Goal: Task Accomplishment & Management: Complete application form

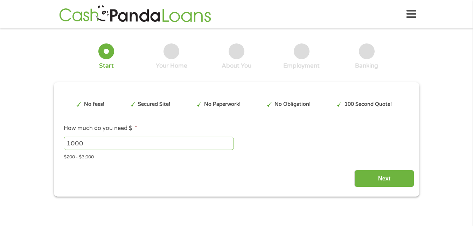
type input "EAIaIQobChMImZe5nPXfjwMVSaRaBR1GLh8nEAAYAyAAEgJFs_D_BwE"
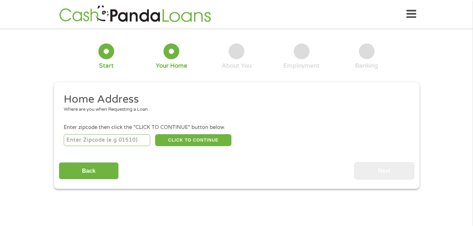
click at [147, 142] on div "CLICK TO CONTINUE Please recheck your Zipcode, it seems to be Incorrect" at bounding box center [236, 140] width 345 height 14
click at [134, 142] on input "number" at bounding box center [107, 140] width 86 height 12
type input "32763"
click at [174, 142] on button "CLICK TO CONTINUE" at bounding box center [193, 140] width 76 height 12
type input "32763"
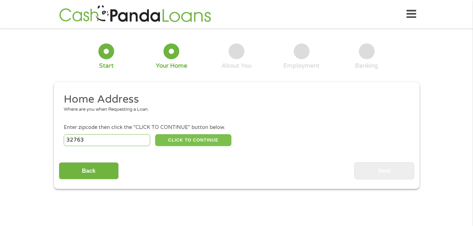
type input "[GEOGRAPHIC_DATA]"
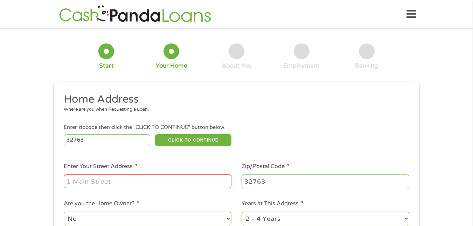
click at [147, 181] on input "Enter Your Street Address *" at bounding box center [148, 180] width 168 height 13
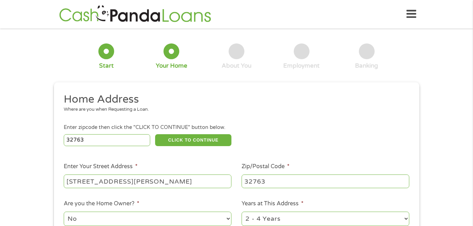
drag, startPoint x: 156, startPoint y: 179, endPoint x: 69, endPoint y: 182, distance: 86.9
click at [69, 182] on input "[STREET_ADDRESS][PERSON_NAME]" at bounding box center [148, 180] width 168 height 13
click at [90, 185] on input "[STREET_ADDRESS][PERSON_NAME]" at bounding box center [148, 180] width 168 height 13
drag, startPoint x: 161, startPoint y: 181, endPoint x: 61, endPoint y: 180, distance: 99.8
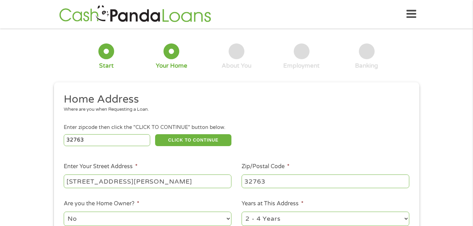
click at [61, 180] on li "Enter Your Street Address * [STREET_ADDRESS][PERSON_NAME]" at bounding box center [148, 175] width 178 height 27
click at [66, 182] on input "[STREET_ADDRESS][PERSON_NAME]" at bounding box center [148, 180] width 168 height 13
drag, startPoint x: 159, startPoint y: 180, endPoint x: 73, endPoint y: 184, distance: 85.5
click at [73, 184] on input "[STREET_ADDRESS][PERSON_NAME]" at bounding box center [148, 180] width 168 height 13
drag, startPoint x: 165, startPoint y: 182, endPoint x: 130, endPoint y: 184, distance: 34.3
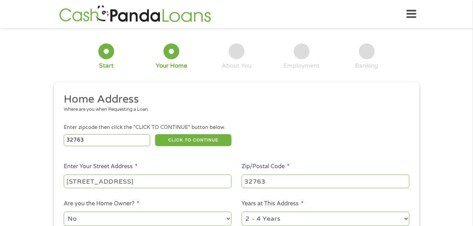
click at [130, 184] on input "[STREET_ADDRESS]" at bounding box center [148, 180] width 168 height 13
type input "1030 Skyline Loop"
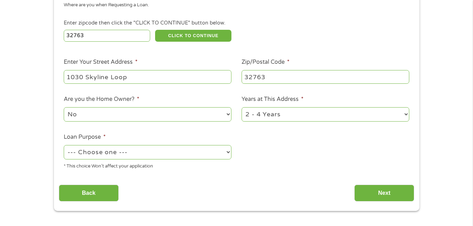
scroll to position [105, 0]
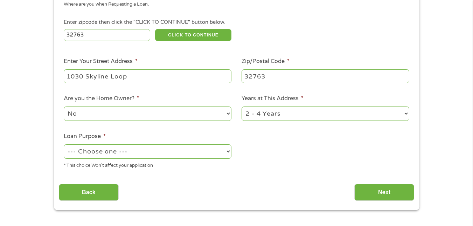
click at [166, 119] on select "No Yes" at bounding box center [148, 113] width 168 height 14
click at [64, 106] on select "No Yes" at bounding box center [148, 113] width 168 height 14
click at [105, 126] on ul "Home Address Where are you when Requesting a Loan. Enter zipcode then click the…" at bounding box center [236, 80] width 355 height 187
click at [105, 120] on select "No Yes" at bounding box center [148, 113] width 168 height 14
select select "no"
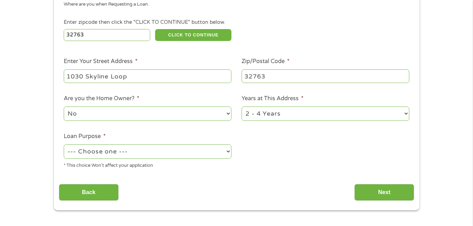
click at [64, 106] on select "No Yes" at bounding box center [148, 113] width 168 height 14
drag, startPoint x: 288, startPoint y: 115, endPoint x: 281, endPoint y: 116, distance: 7.0
click at [287, 115] on select "1 Year or less 1 - 2 Years 2 - 4 Years Over 4 Years" at bounding box center [326, 113] width 168 height 14
select select "12months"
click at [242, 106] on select "1 Year or less 1 - 2 Years 2 - 4 Years Over 4 Years" at bounding box center [326, 113] width 168 height 14
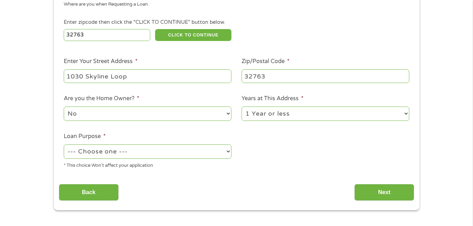
click at [177, 155] on select "--- Choose one --- Pay Bills Debt Consolidation Home Improvement Major Purchase…" at bounding box center [148, 151] width 168 height 14
click at [64, 144] on select "--- Choose one --- Pay Bills Debt Consolidation Home Improvement Major Purchase…" at bounding box center [148, 151] width 168 height 14
click at [107, 67] on li "Enter Your Street Address * [STREET_ADDRESS]" at bounding box center [148, 70] width 178 height 27
click at [114, 149] on select "--- Choose one --- Pay Bills Debt Consolidation Home Improvement Major Purchase…" at bounding box center [148, 151] width 168 height 14
select select "paybills"
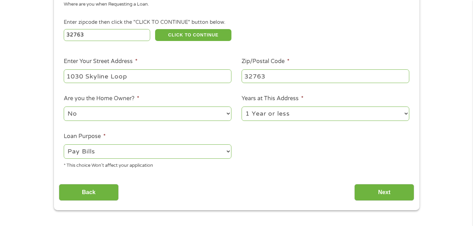
click at [64, 144] on select "--- Choose one --- Pay Bills Debt Consolidation Home Improvement Major Purchase…" at bounding box center [148, 151] width 168 height 14
click at [382, 188] on input "Next" at bounding box center [384, 192] width 60 height 17
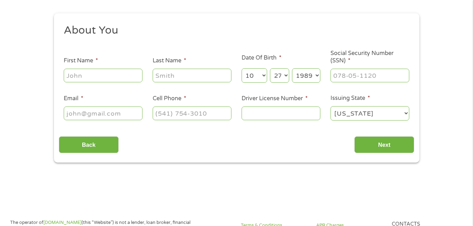
scroll to position [0, 0]
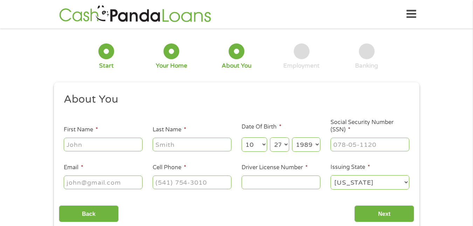
click at [113, 144] on input "First Name *" at bounding box center [103, 144] width 79 height 13
type input "[PERSON_NAME]"
type input "[DEMOGRAPHIC_DATA]"
type input "[EMAIL_ADDRESS][DOMAIN_NAME]"
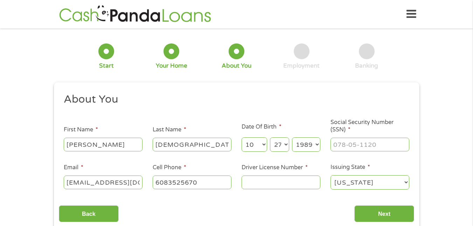
type input "[PHONE_NUMBER]"
click at [342, 142] on input "___-__-____" at bounding box center [369, 144] width 79 height 13
type input "591-04-8815"
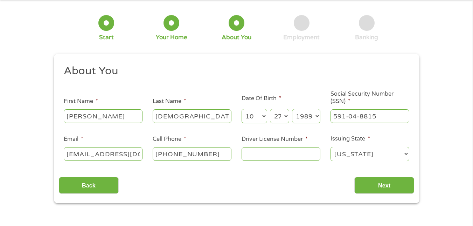
scroll to position [35, 0]
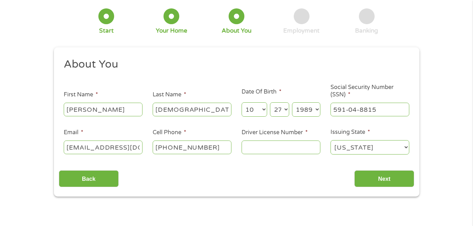
click at [303, 149] on input "Driver License Number *" at bounding box center [281, 146] width 79 height 13
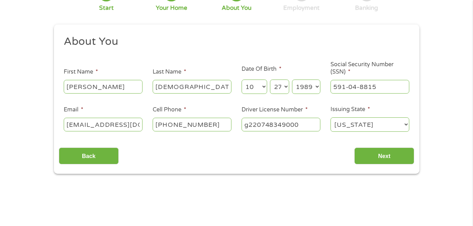
scroll to position [70, 0]
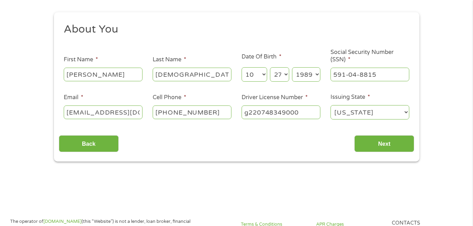
type input "g220748349000"
click at [268, 155] on div "This field is hidden when viewing the form gclid EAIaIQobChMImZe5nPXfjwMVSaRaBR…" at bounding box center [236, 86] width 365 height 149
click at [369, 145] on input "Next" at bounding box center [384, 143] width 60 height 17
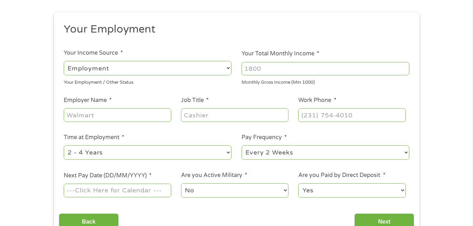
scroll to position [0, 0]
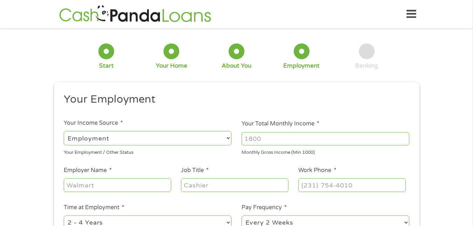
click at [197, 145] on div "--- Choose one --- Employment [DEMOGRAPHIC_DATA] Benefits" at bounding box center [148, 138] width 168 height 17
click at [200, 140] on select "--- Choose one --- Employment [DEMOGRAPHIC_DATA] Benefits" at bounding box center [148, 138] width 168 height 14
click at [201, 139] on select "--- Choose one --- Employment [DEMOGRAPHIC_DATA] Benefits" at bounding box center [148, 138] width 168 height 14
click at [303, 132] on input "Your Total Monthly Income *" at bounding box center [326, 138] width 168 height 13
click at [299, 140] on input "Your Total Monthly Income *" at bounding box center [326, 138] width 168 height 13
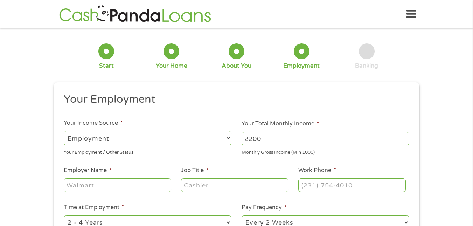
type input "2200"
click at [135, 189] on input "Employer Name *" at bounding box center [117, 184] width 107 height 13
type input "Popeyes"
type input "Cashier"
type input "[PHONE_NUMBER]"
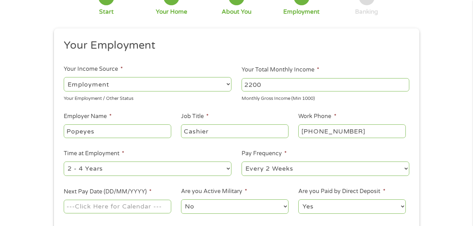
scroll to position [70, 0]
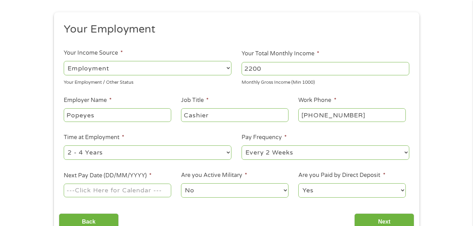
click at [118, 148] on select "--- Choose one --- 1 Year or less 1 - 2 Years 2 - 4 Years Over 4 Years" at bounding box center [148, 152] width 168 height 14
select select "12months"
click at [64, 145] on select "--- Choose one --- 1 Year or less 1 - 2 Years 2 - 4 Years Over 4 Years" at bounding box center [148, 152] width 168 height 14
click at [292, 153] on select "--- Choose one --- Every 2 Weeks Every Week Monthly Semi-Monthly" at bounding box center [326, 152] width 168 height 14
click at [291, 154] on select "--- Choose one --- Every 2 Weeks Every Week Monthly Semi-Monthly" at bounding box center [326, 152] width 168 height 14
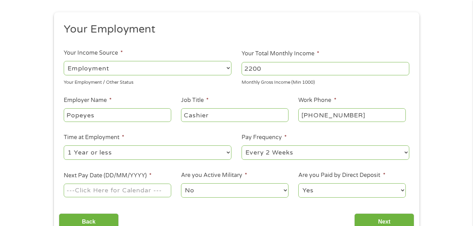
click at [141, 189] on input "Next Pay Date (DD/MM/YYYY) *" at bounding box center [117, 189] width 107 height 13
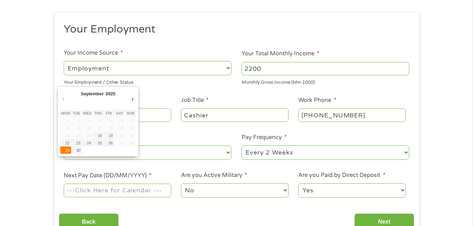
type input "[DATE]"
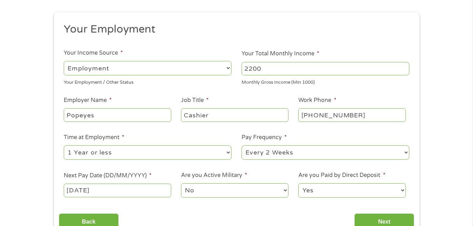
click at [249, 187] on select "No Yes" at bounding box center [234, 190] width 107 height 14
click at [181, 183] on select "No Yes" at bounding box center [234, 190] width 107 height 14
click at [310, 194] on select "Yes No" at bounding box center [351, 190] width 107 height 14
click at [298, 183] on select "Yes No" at bounding box center [351, 190] width 107 height 14
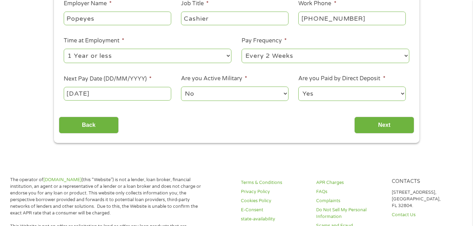
scroll to position [175, 0]
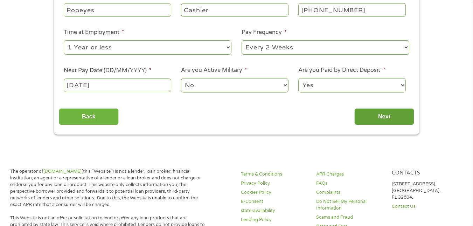
click at [372, 118] on input "Next" at bounding box center [384, 116] width 60 height 17
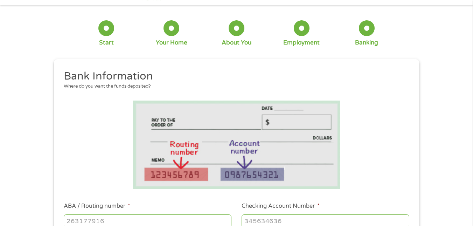
scroll to position [105, 0]
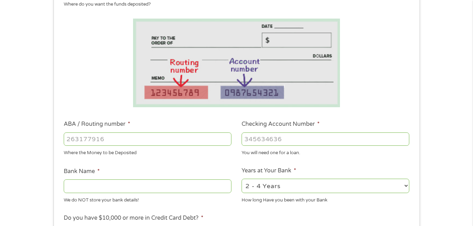
click at [148, 141] on input "ABA / Routing number *" at bounding box center [148, 138] width 168 height 13
type input "073972181"
type input "METABANK"
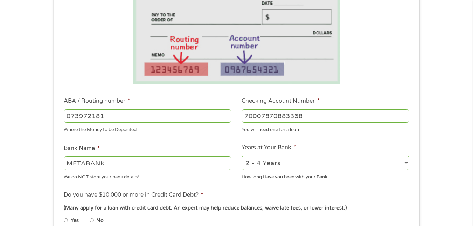
scroll to position [175, 0]
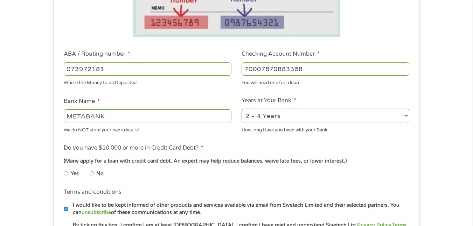
type input "70007870883368"
click at [314, 112] on select "2 - 4 Years 6 - 12 Months 1 - 2 Years Over 4 Years" at bounding box center [326, 116] width 168 height 14
click at [242, 109] on select "2 - 4 Years 6 - 12 Months 1 - 2 Years Over 4 Years" at bounding box center [326, 116] width 168 height 14
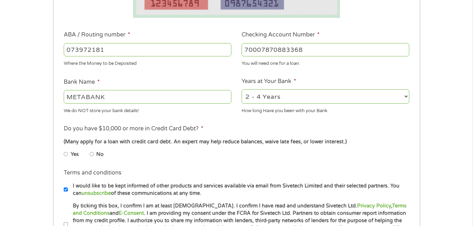
scroll to position [210, 0]
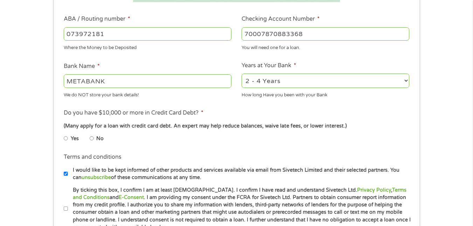
click at [94, 138] on li "No" at bounding box center [102, 139] width 25 height 14
click at [94, 140] on li "No" at bounding box center [102, 139] width 25 height 14
drag, startPoint x: 90, startPoint y: 138, endPoint x: 94, endPoint y: 139, distance: 4.3
click at [90, 138] on input "No" at bounding box center [92, 138] width 4 height 11
radio input "true"
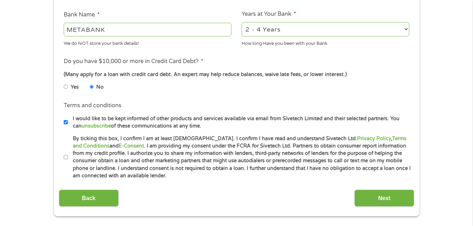
scroll to position [280, 0]
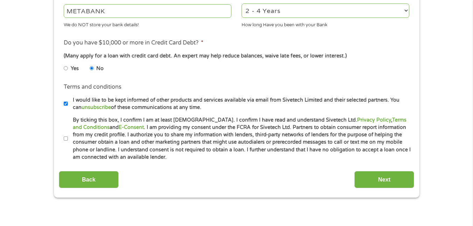
click at [65, 139] on input "By ticking this box, I confirm I am at least [DEMOGRAPHIC_DATA]. I confirm I ha…" at bounding box center [66, 138] width 4 height 11
checkbox input "true"
click at [64, 103] on input "I would like to be kept informed of other products and services available via e…" at bounding box center [66, 103] width 4 height 11
checkbox input "false"
click at [365, 179] on input "Next" at bounding box center [384, 179] width 60 height 17
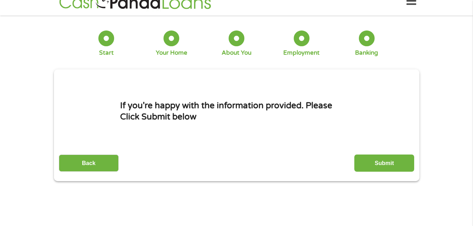
scroll to position [0, 0]
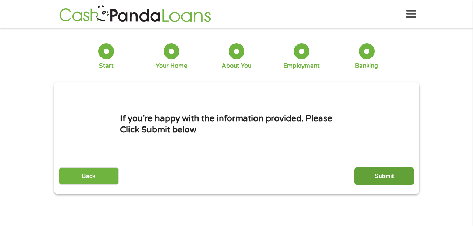
click at [389, 177] on input "Submit" at bounding box center [384, 175] width 60 height 17
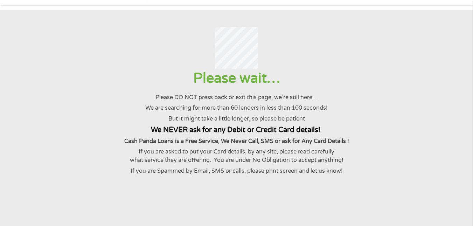
scroll to position [35, 0]
